Goal: Obtain resource: Download file/media

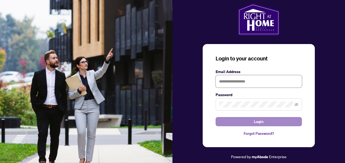
type input "**********"
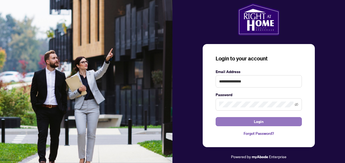
click at [263, 123] on button "Login" at bounding box center [258, 121] width 86 height 9
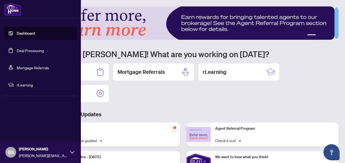
click at [26, 49] on link "Deal Processing" at bounding box center [30, 50] width 27 height 5
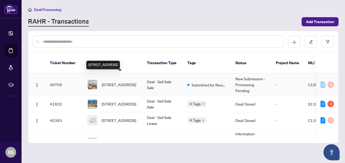
click at [115, 82] on span "[STREET_ADDRESS]" at bounding box center [118, 85] width 34 height 6
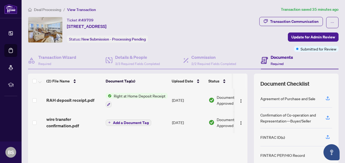
click at [126, 96] on span "Right at Home Deposit Receipt" at bounding box center [139, 96] width 56 height 6
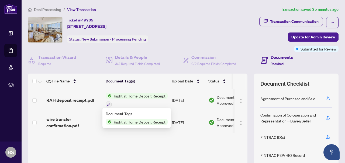
click at [125, 96] on span "Right at Home Deposit Receipt" at bounding box center [139, 96] width 56 height 6
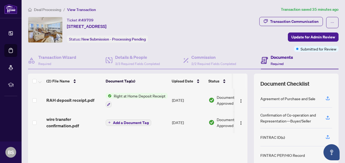
click at [125, 97] on span "Right at Home Deposit Receipt" at bounding box center [139, 96] width 56 height 6
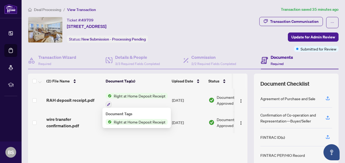
click at [128, 121] on span "Right at Home Deposit Receipt" at bounding box center [139, 122] width 56 height 6
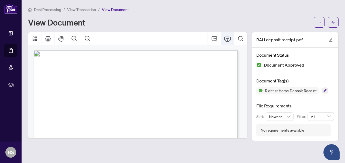
click at [224, 38] on icon "Print" at bounding box center [227, 39] width 6 height 6
